Goal: Use online tool/utility: Utilize a website feature to perform a specific function

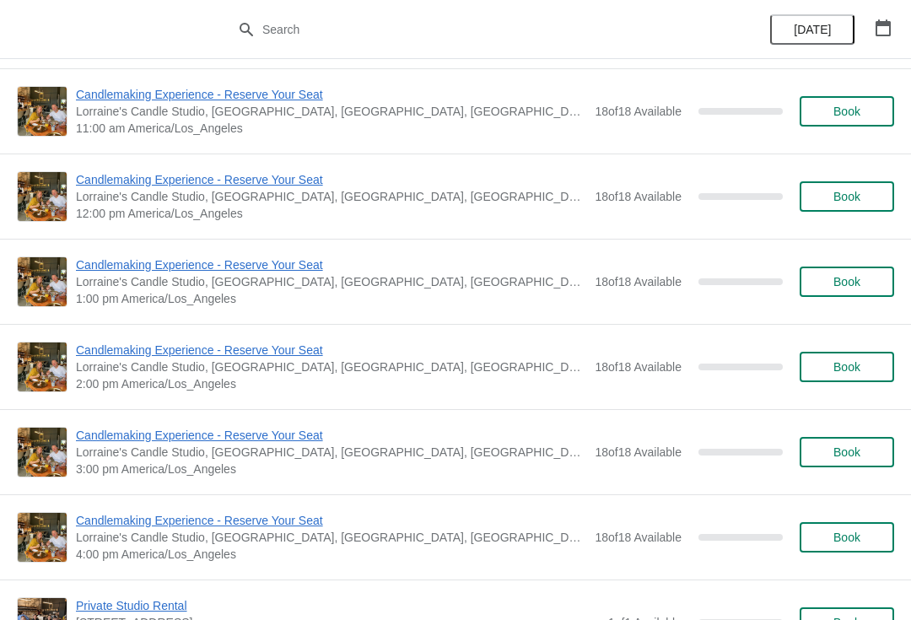
scroll to position [175, 0]
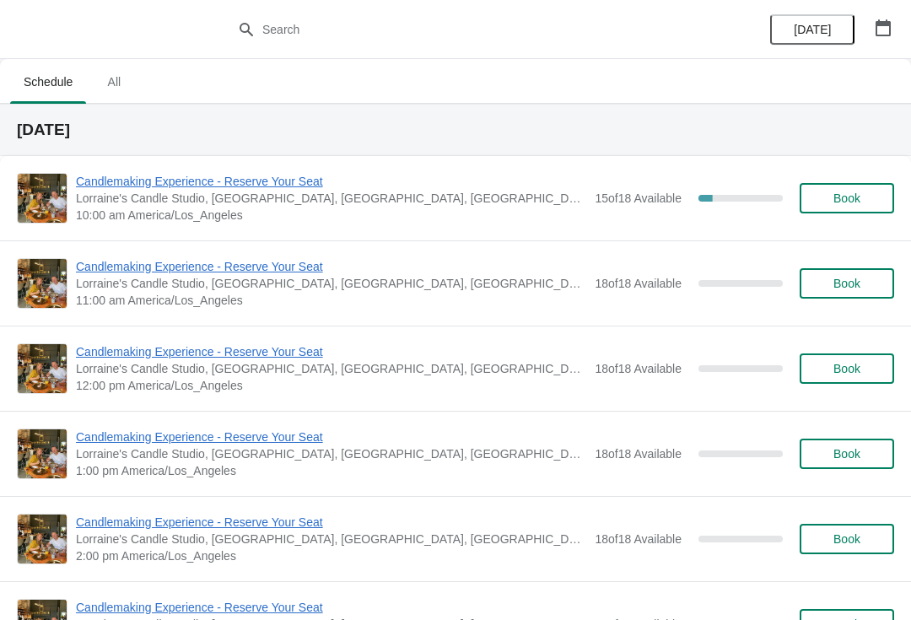
scroll to position [24, 0]
